Goal: Task Accomplishment & Management: Complete application form

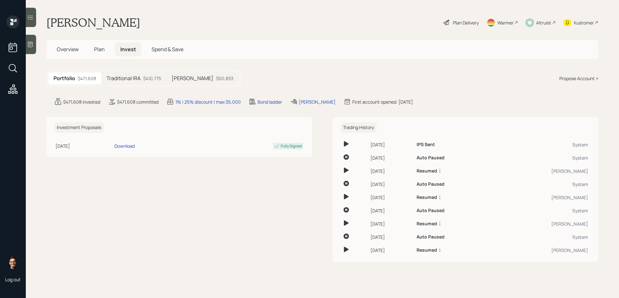
click at [93, 47] on h5 "Plan" at bounding box center [99, 50] width 21 height 14
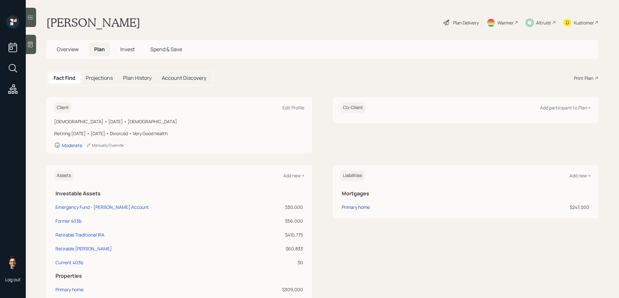
click at [364, 208] on div "Primary home" at bounding box center [356, 207] width 28 height 7
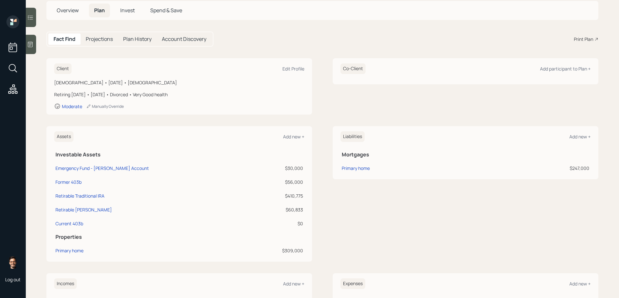
scroll to position [52, 0]
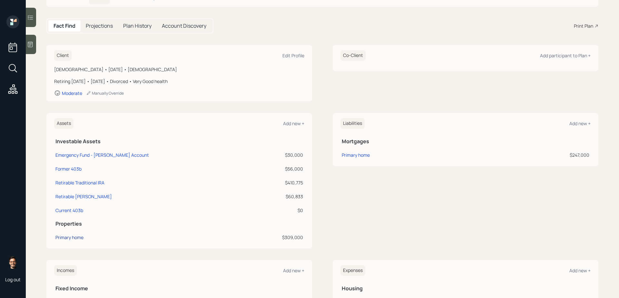
click at [76, 238] on div "Primary home" at bounding box center [69, 237] width 28 height 7
click at [572, 121] on div "Add new +" at bounding box center [579, 124] width 21 height 6
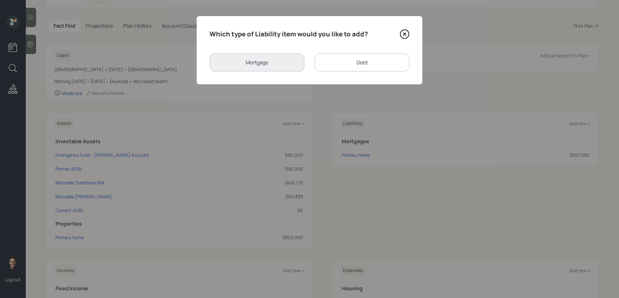
click at [353, 67] on div "Debt" at bounding box center [362, 62] width 95 height 18
select select "credit_card"
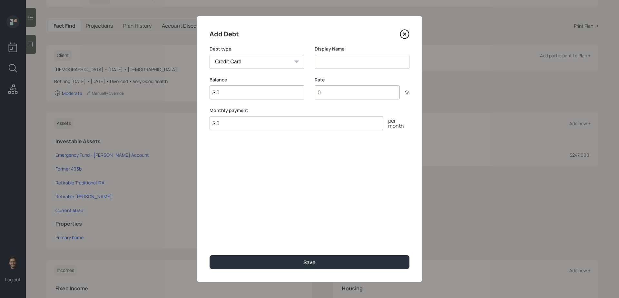
click at [279, 62] on select "Car Credit Card Medical Student Other" at bounding box center [256, 62] width 95 height 14
click at [403, 37] on icon at bounding box center [405, 34] width 10 height 10
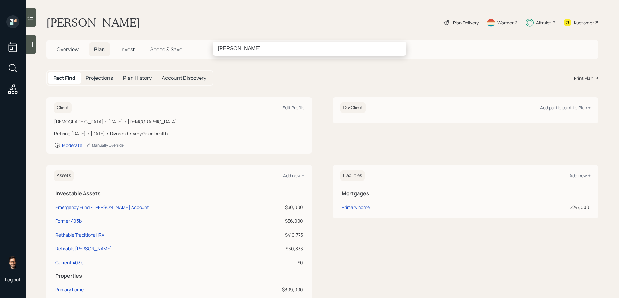
type input "sami boghos"
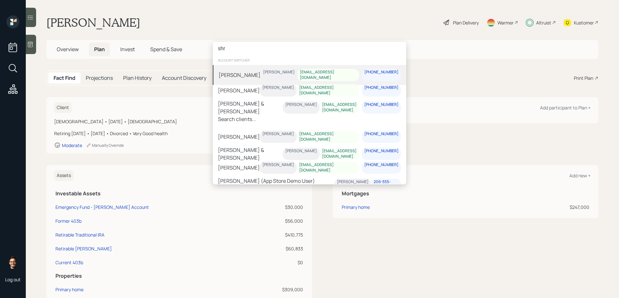
type input "shri"
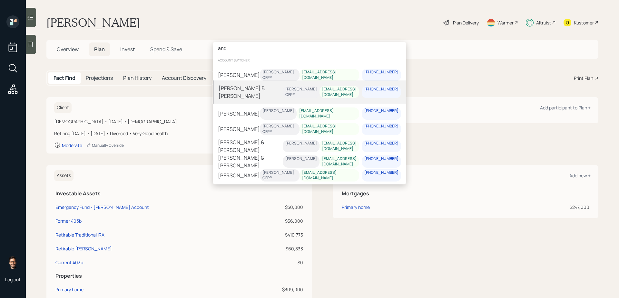
type input "and"
click at [261, 91] on div "[PERSON_NAME] & [PERSON_NAME]" at bounding box center [251, 91] width 64 height 15
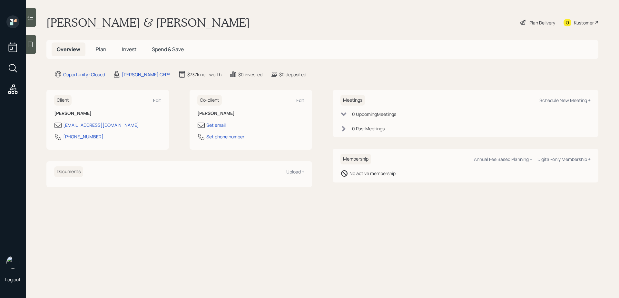
click at [106, 50] on span "Plan" at bounding box center [101, 49] width 11 height 7
